Goal: Task Accomplishment & Management: Complete application form

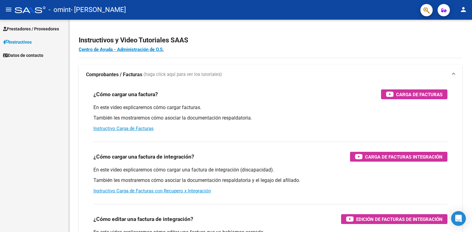
click at [38, 26] on span "Prestadores / Proveedores" at bounding box center [31, 28] width 56 height 7
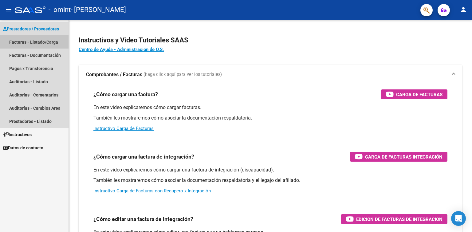
click at [10, 43] on link "Facturas - Listado/Carga" at bounding box center [34, 41] width 68 height 13
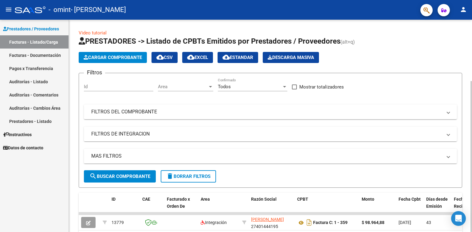
click at [89, 56] on span "Cargar Comprobante" at bounding box center [113, 58] width 58 height 6
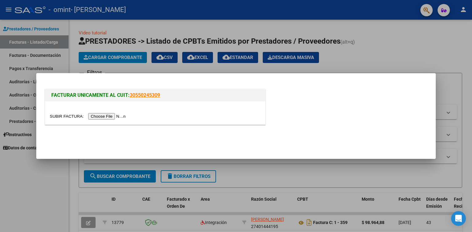
click at [103, 117] on input "file" at bounding box center [89, 116] width 78 height 6
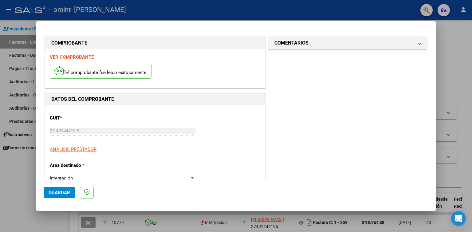
scroll to position [123, 0]
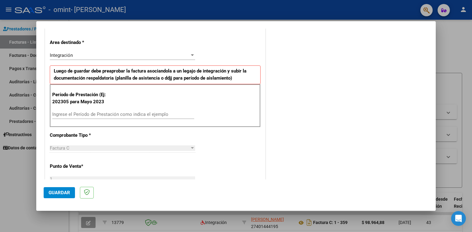
click at [106, 115] on input "Ingrese el Período de Prestación como indica el ejemplo" at bounding box center [123, 114] width 142 height 6
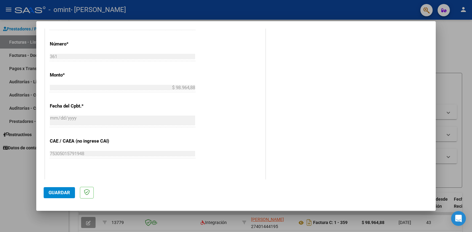
scroll to position [338, 0]
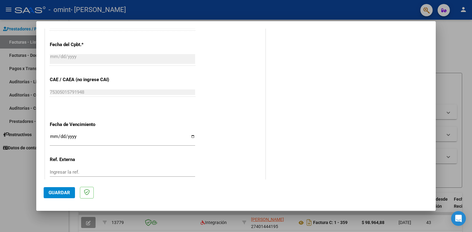
type input "202507"
click at [97, 134] on input "Ingresar la fecha" at bounding box center [122, 139] width 145 height 10
type input "[DATE]"
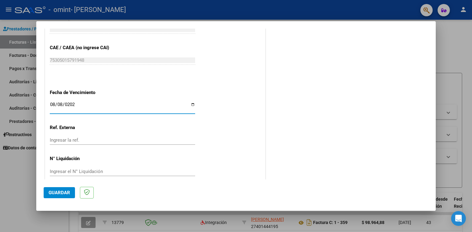
click at [58, 190] on span "Guardar" at bounding box center [59, 193] width 21 height 6
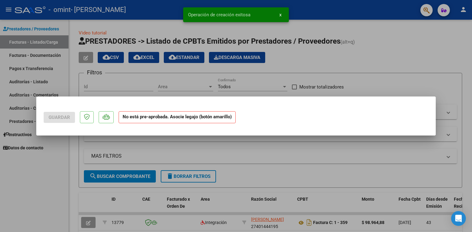
scroll to position [0, 0]
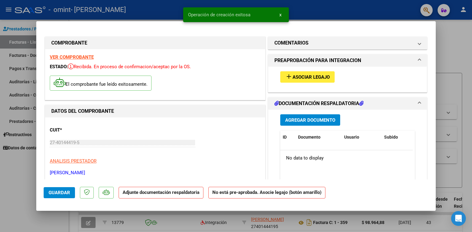
click at [302, 76] on span "Asociar Legajo" at bounding box center [310, 77] width 37 height 6
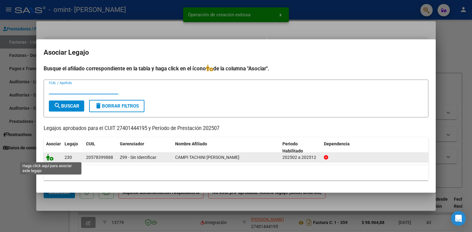
click at [49, 156] on icon at bounding box center [49, 157] width 7 height 7
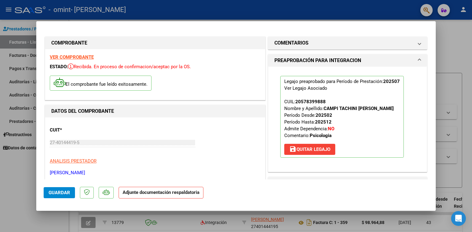
scroll to position [92, 0]
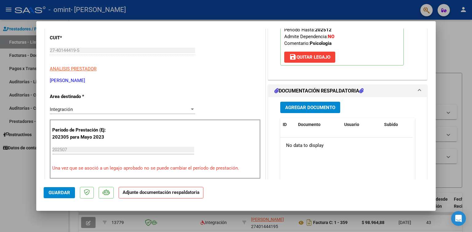
click at [314, 106] on span "Agregar Documento" at bounding box center [310, 108] width 50 height 6
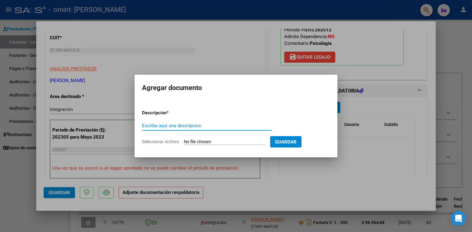
click at [164, 128] on input "Escriba aquí una descripcion" at bounding box center [207, 126] width 130 height 6
type input "Planilla de asistencia"
click at [203, 143] on input "Seleccionar Archivo" at bounding box center [224, 142] width 81 height 6
type input "C:\fakepath\Planilla de asistencia.pdf"
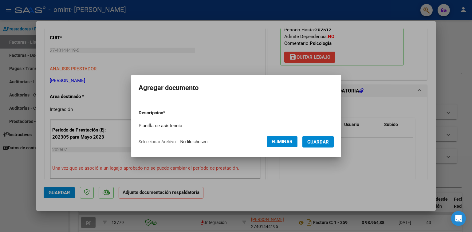
click at [333, 138] on button "Guardar" at bounding box center [317, 141] width 31 height 11
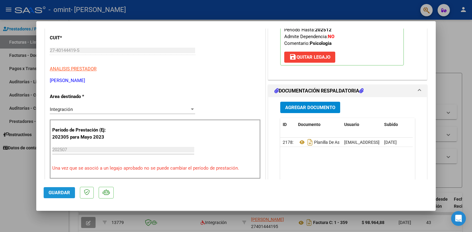
click at [62, 194] on span "Guardar" at bounding box center [59, 193] width 21 height 6
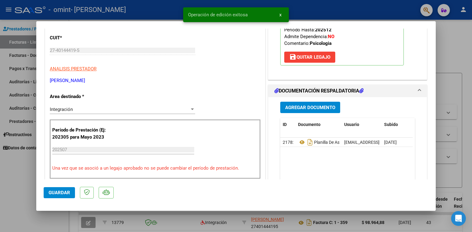
click at [15, 181] on div at bounding box center [236, 116] width 472 height 232
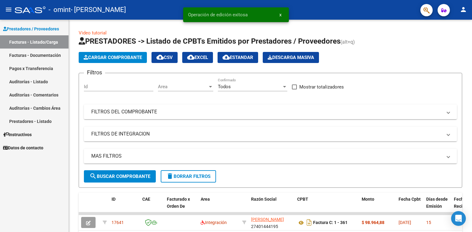
click at [465, 8] on mat-icon "person" at bounding box center [462, 9] width 7 height 7
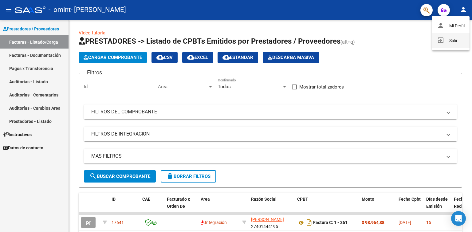
click at [451, 41] on button "exit_to_app Salir" at bounding box center [450, 40] width 37 height 15
